Goal: Transaction & Acquisition: Purchase product/service

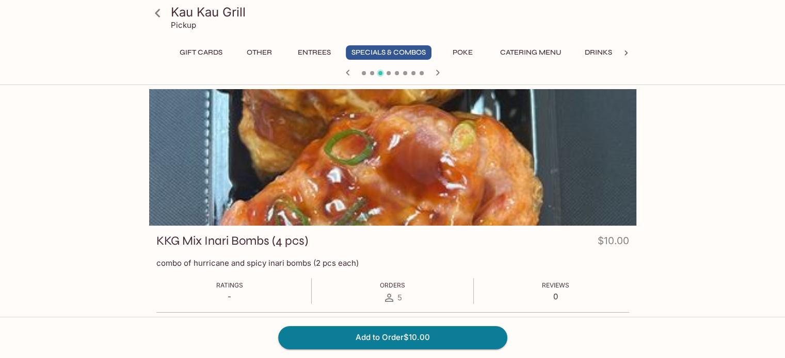
click at [458, 55] on button "Poke" at bounding box center [462, 52] width 46 height 14
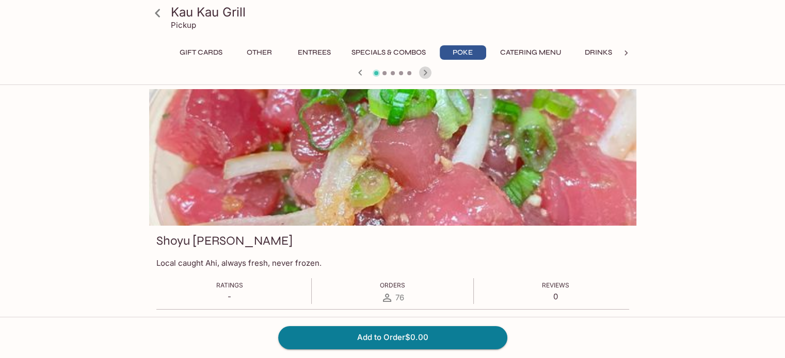
click at [423, 73] on icon "button" at bounding box center [425, 73] width 12 height 12
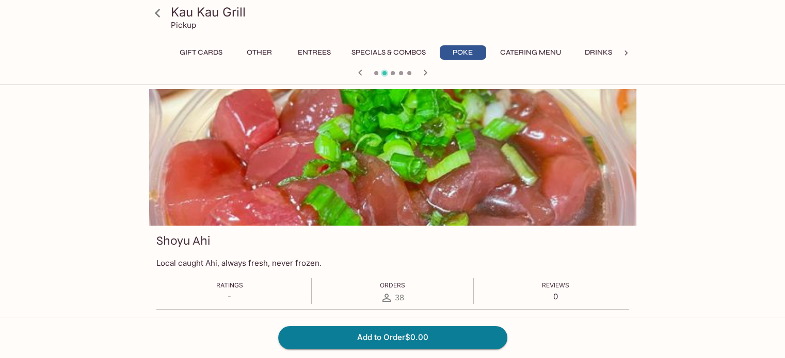
click at [423, 73] on icon "button" at bounding box center [425, 73] width 12 height 12
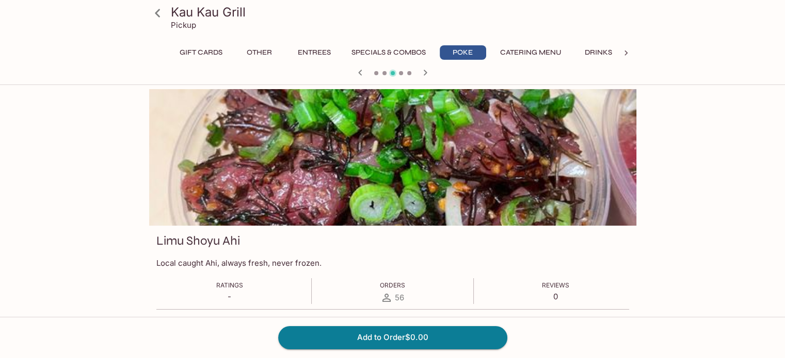
click at [424, 72] on icon "button" at bounding box center [425, 73] width 12 height 12
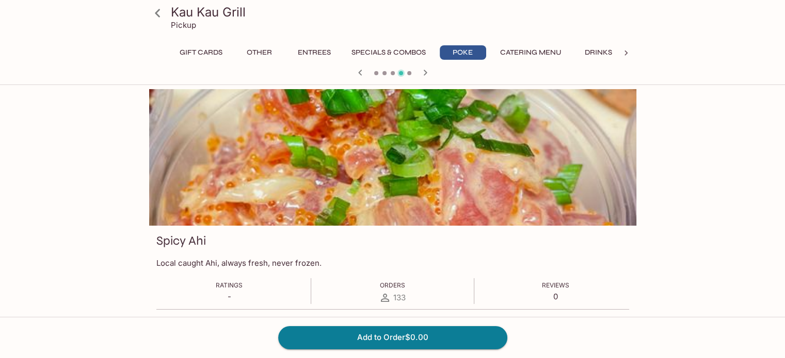
click at [316, 55] on button "Entrees" at bounding box center [314, 52] width 46 height 14
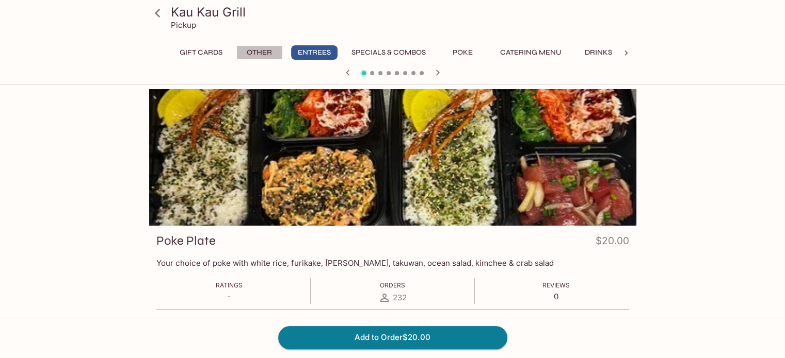
click at [264, 55] on button "Other" at bounding box center [259, 52] width 46 height 14
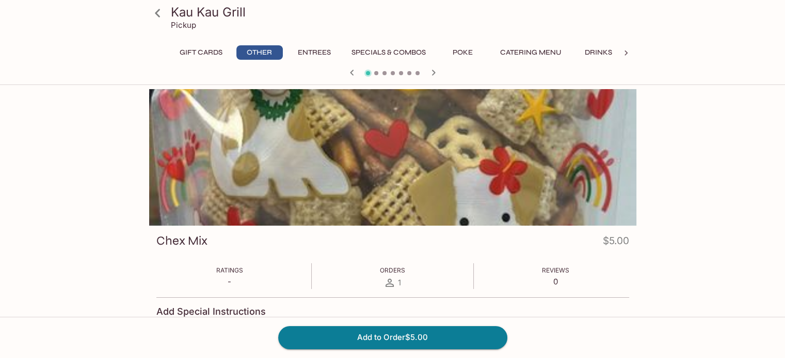
click at [305, 55] on button "Entrees" at bounding box center [314, 52] width 46 height 14
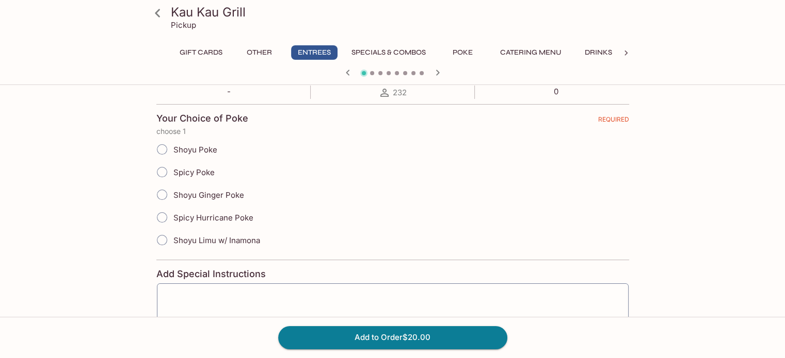
scroll to position [206, 0]
click at [178, 173] on span "Spicy Poke" at bounding box center [193, 172] width 41 height 10
click at [173, 173] on input "Spicy Poke" at bounding box center [162, 171] width 22 height 22
radio input "true"
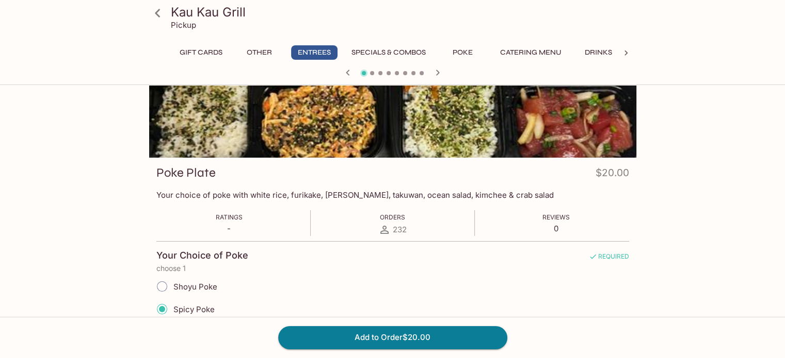
scroll to position [155, 0]
